Goal: Task Accomplishment & Management: Manage account settings

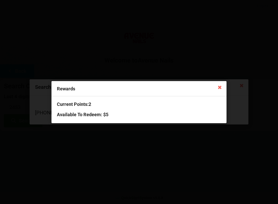
click at [166, 99] on div "Current Points: 2 Available To Redeem : $5" at bounding box center [139, 109] width 175 height 27
click at [221, 86] on icon at bounding box center [220, 87] width 8 height 8
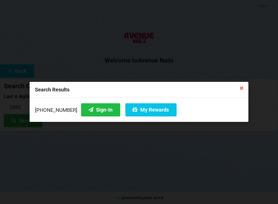
click at [95, 110] on button "Sign-In" at bounding box center [100, 109] width 39 height 13
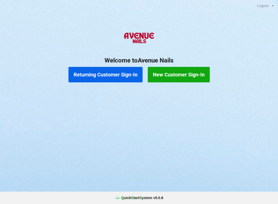
click at [114, 76] on button "Returning Customer Sign-In" at bounding box center [106, 74] width 74 height 15
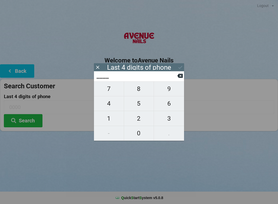
click at [112, 104] on span "4" at bounding box center [109, 103] width 30 height 11
type input "4___"
click at [137, 119] on span "2" at bounding box center [139, 118] width 30 height 11
type input "42__"
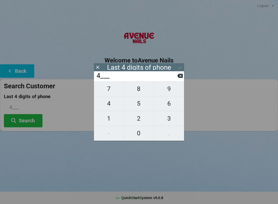
type input "42__"
click at [109, 122] on span "1" at bounding box center [109, 118] width 30 height 11
type input "421_"
click at [143, 90] on span "8" at bounding box center [139, 88] width 30 height 11
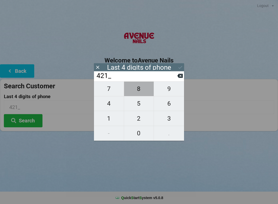
type input "4218"
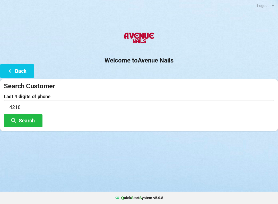
click at [165, 171] on div "Logout Logout Sign-In Welcome to Avenue Nails Back Search Customer Last 4 digit…" at bounding box center [139, 102] width 278 height 204
click at [26, 119] on button "Search" at bounding box center [23, 120] width 39 height 13
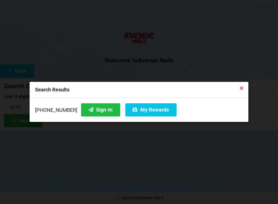
click at [153, 111] on button "My Rewards" at bounding box center [151, 109] width 51 height 13
